Goal: Task Accomplishment & Management: Manage account settings

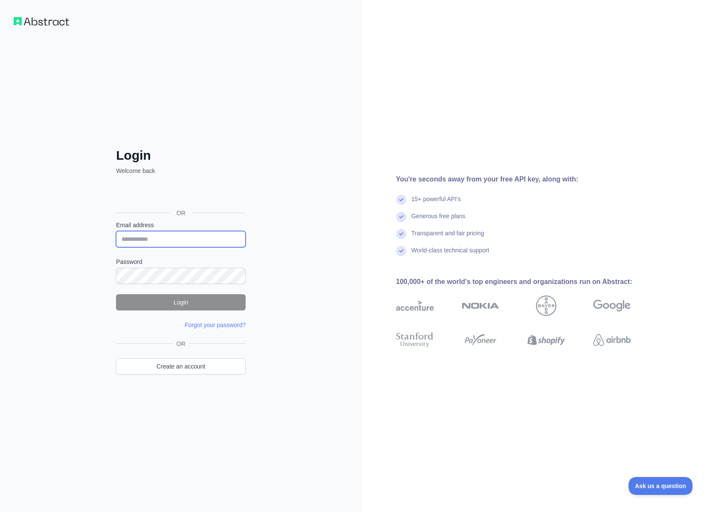
click at [151, 234] on input "Email address" at bounding box center [181, 239] width 130 height 16
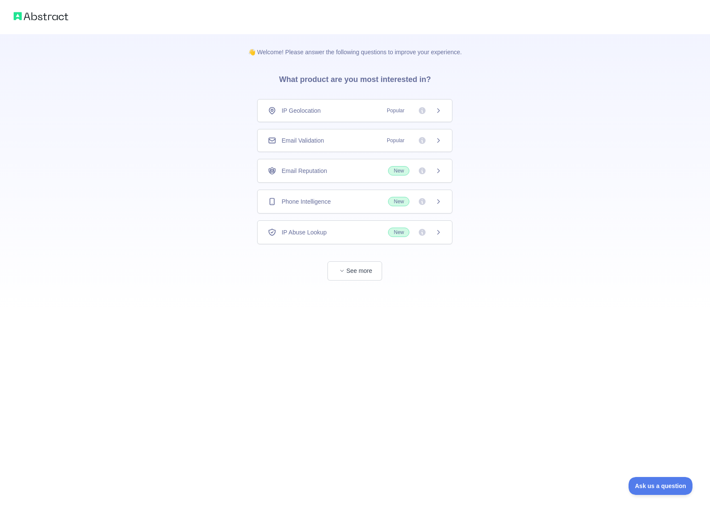
click at [185, 142] on div "👋 Welcome! Please answer the following questions to improve your experience. Wh…" at bounding box center [355, 157] width 710 height 314
click at [179, 115] on div "👋 Welcome! Please answer the following questions to improve your experience. Wh…" at bounding box center [355, 157] width 710 height 314
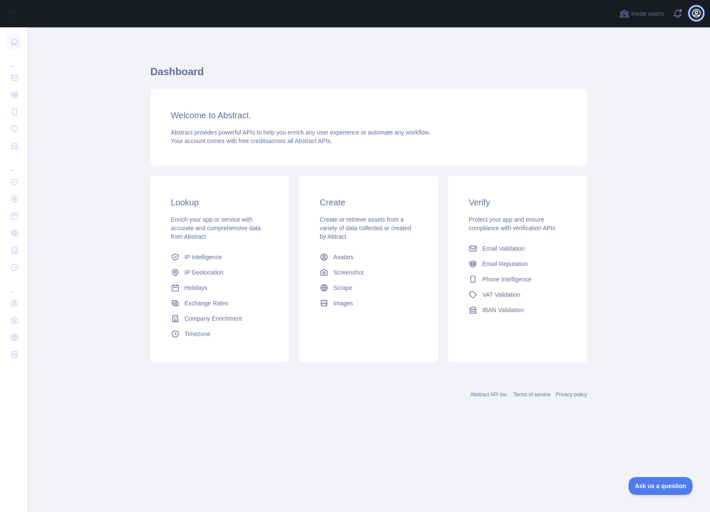
click at [701, 17] on icon "button" at bounding box center [697, 13] width 10 height 10
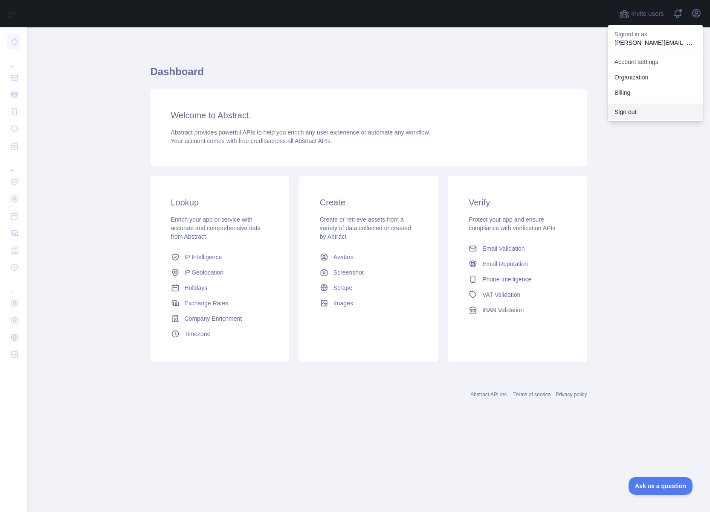
click at [623, 110] on button "Sign out" at bounding box center [656, 111] width 96 height 15
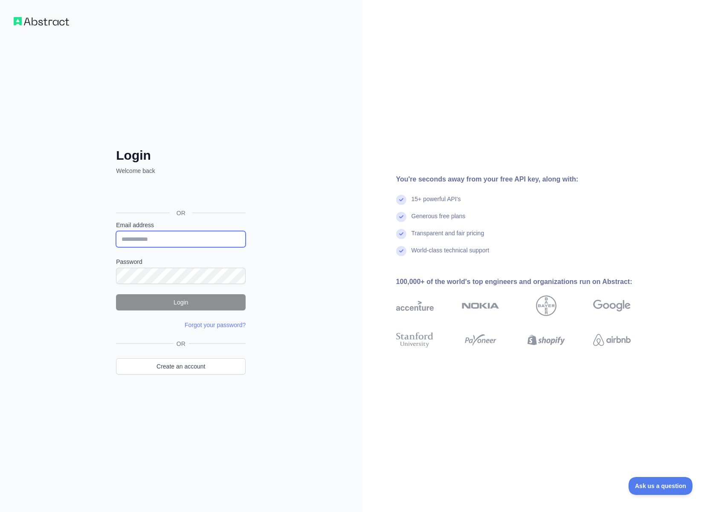
click at [150, 234] on input "Email address" at bounding box center [181, 239] width 130 height 16
type input "**********"
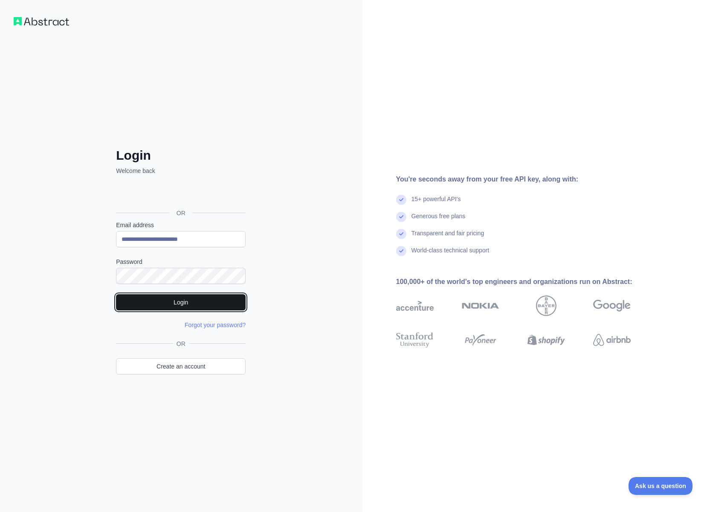
click at [168, 298] on button "Login" at bounding box center [181, 302] width 130 height 16
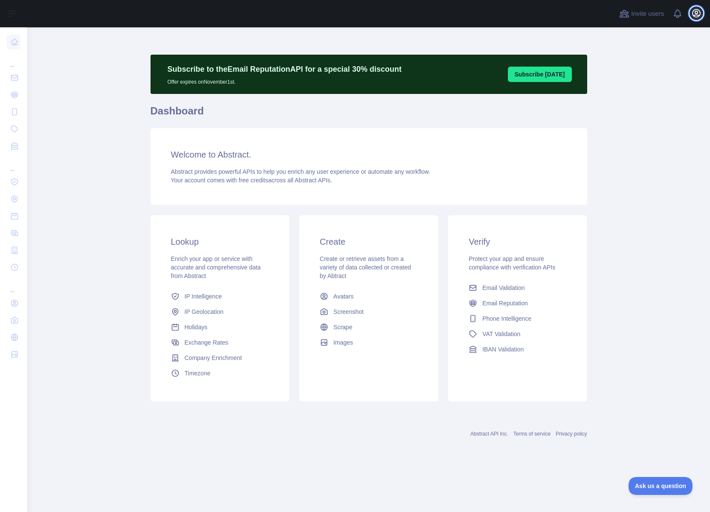
click at [695, 12] on icon "button" at bounding box center [697, 13] width 10 height 10
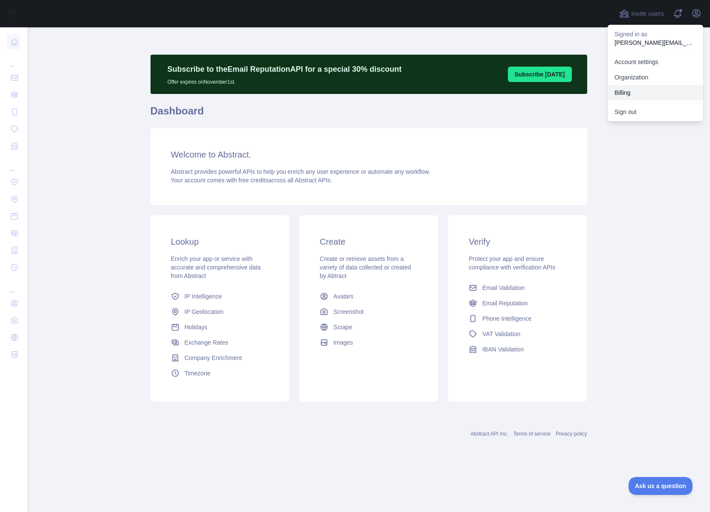
click at [631, 91] on button "Billing" at bounding box center [656, 92] width 96 height 15
